Goal: Check status

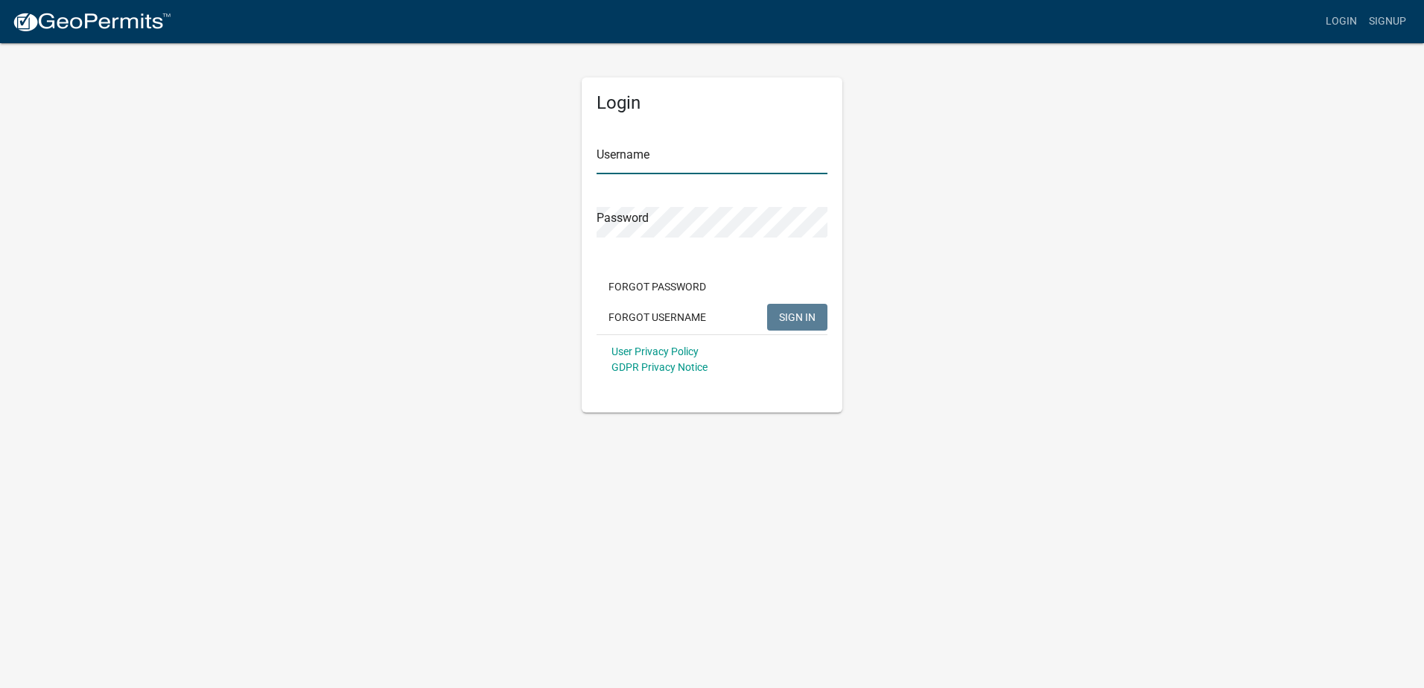
type input "[PERSON_NAME] Properties"
click at [802, 321] on span "SIGN IN" at bounding box center [797, 316] width 36 height 12
